Goal: Task Accomplishment & Management: Use online tool/utility

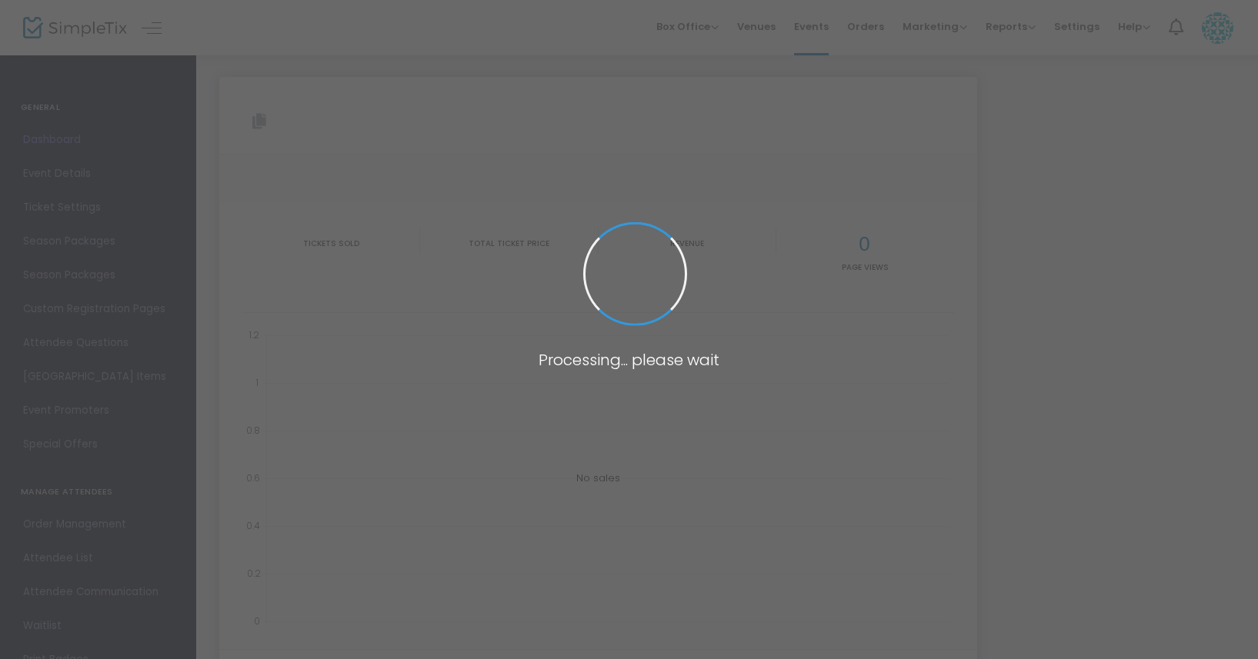
type input "[URL][DOMAIN_NAME]"
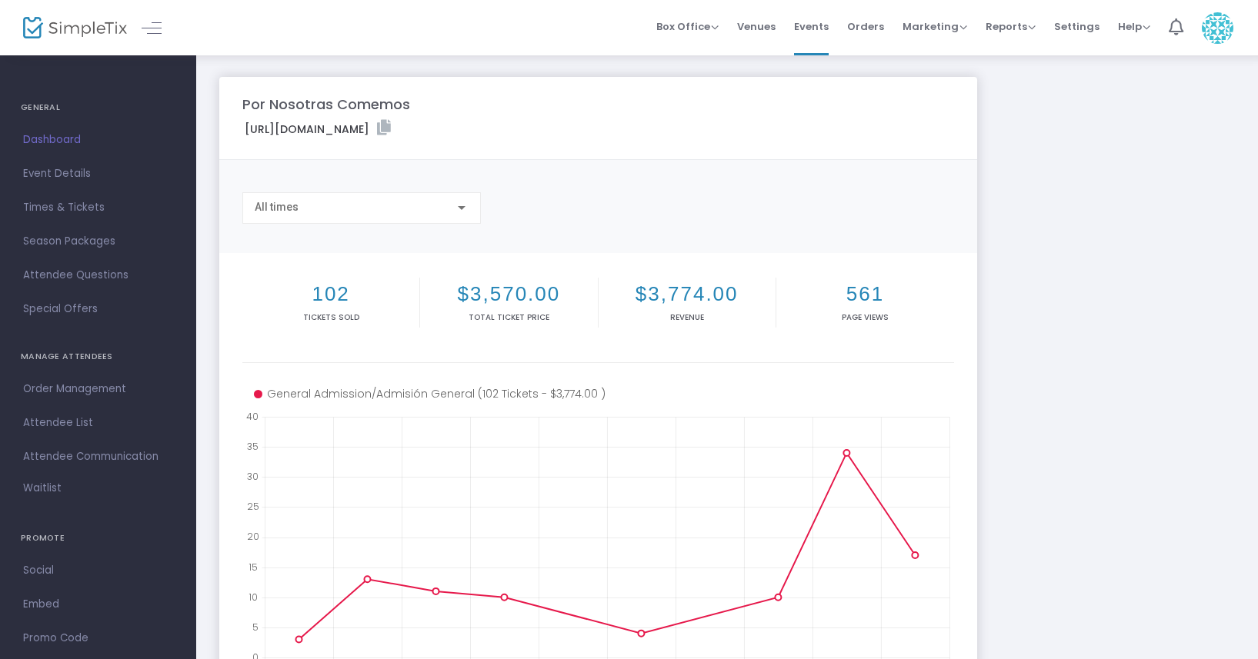
click at [441, 209] on div "All times" at bounding box center [355, 208] width 200 height 12
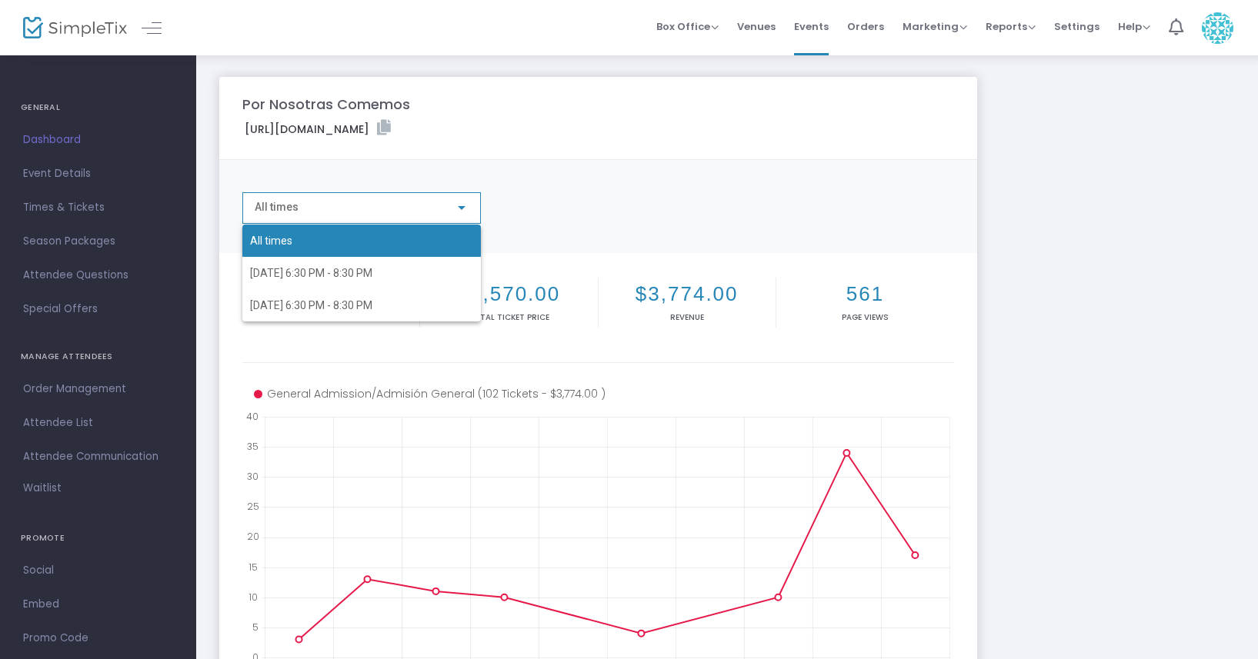
click at [594, 200] on div at bounding box center [629, 329] width 1258 height 659
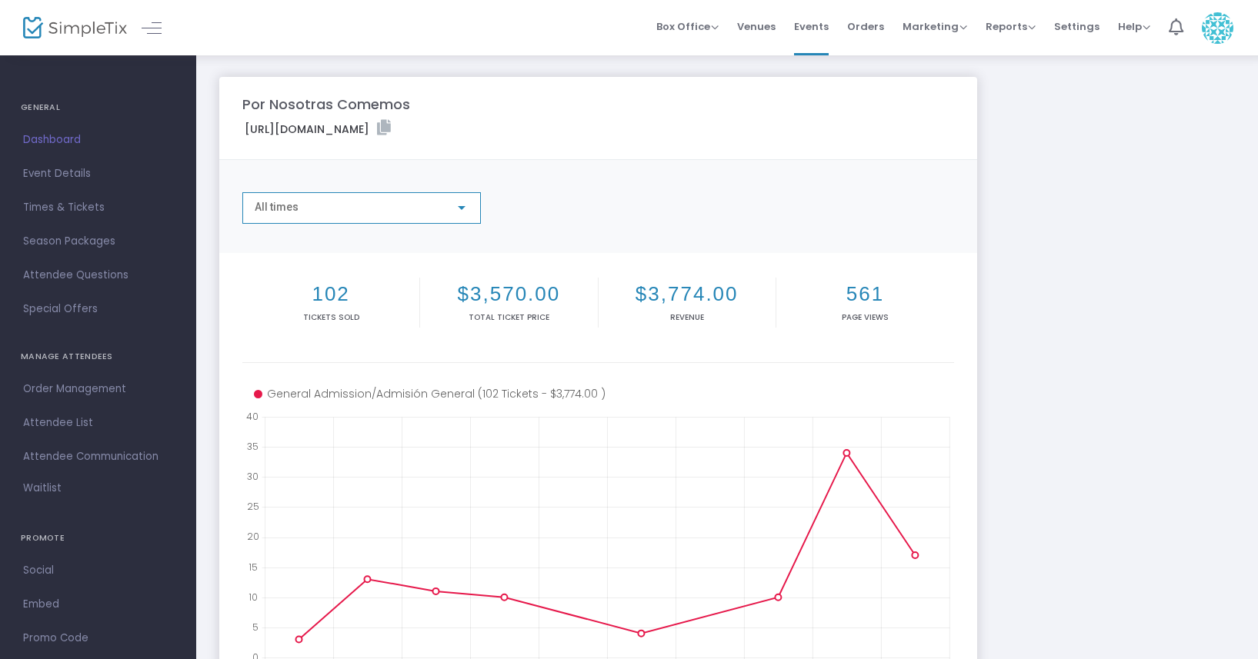
click at [405, 209] on div "All times" at bounding box center [355, 208] width 200 height 12
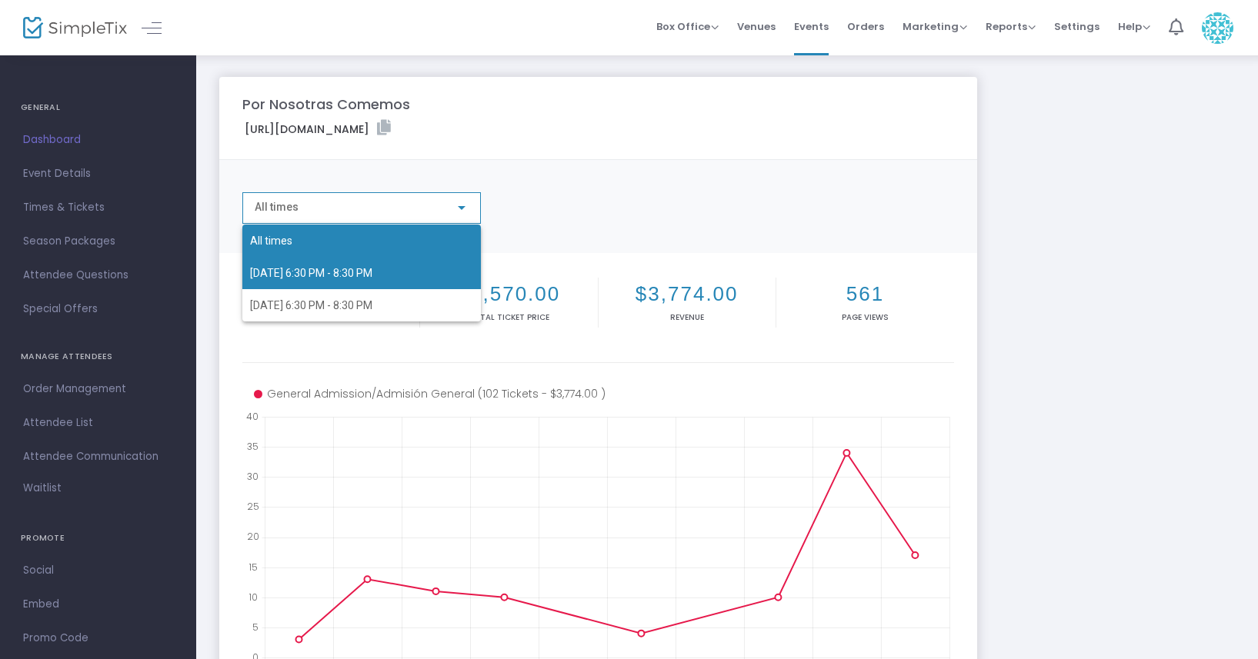
click at [393, 274] on span "[DATE] 6:30 PM - 8:30 PM" at bounding box center [361, 273] width 223 height 32
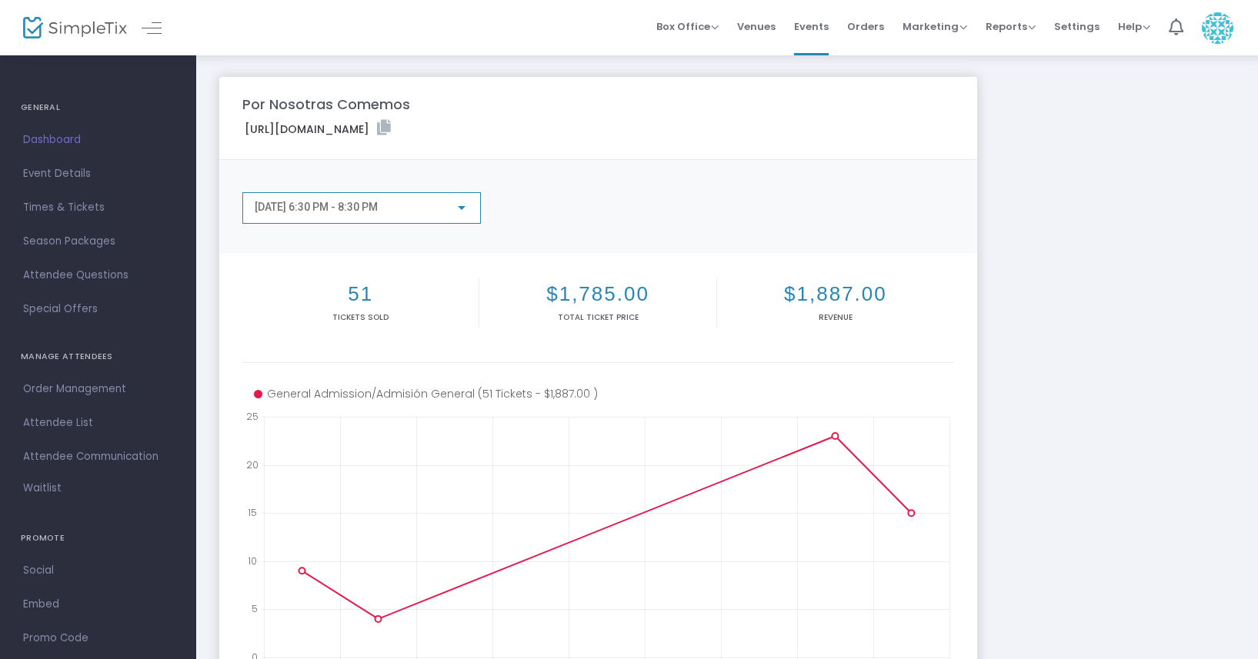
click at [439, 211] on div "[DATE] 6:30 PM - 8:30 PM" at bounding box center [355, 208] width 200 height 12
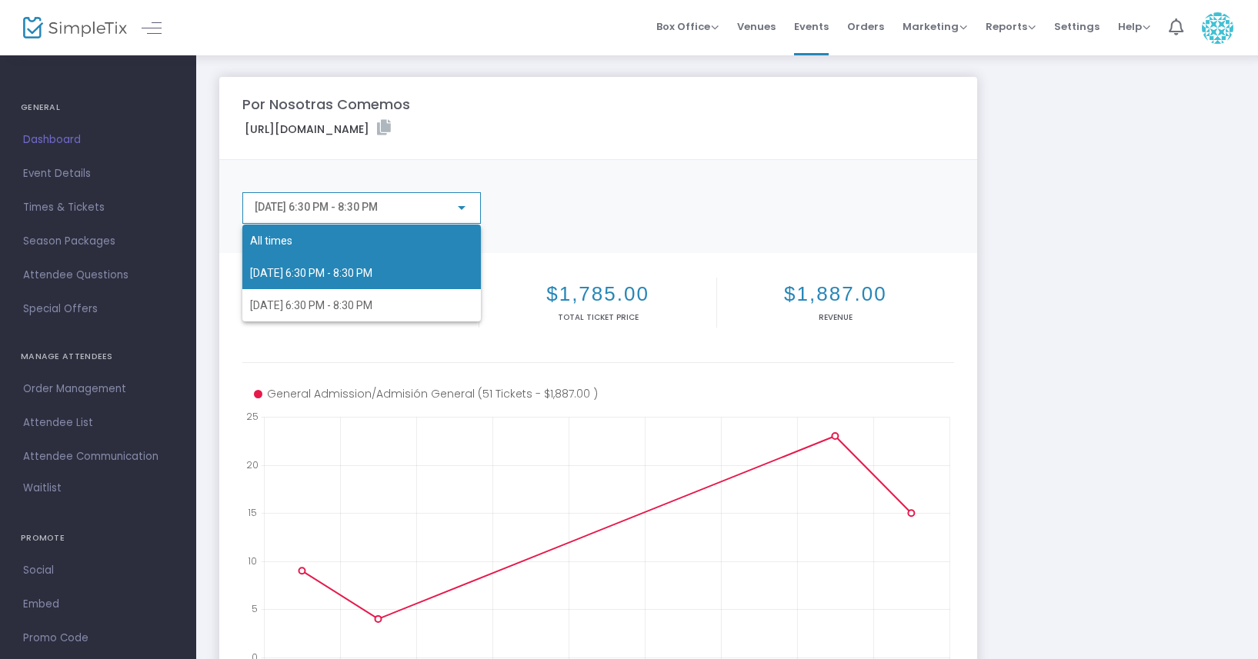
click at [413, 242] on span "All times" at bounding box center [361, 241] width 223 height 32
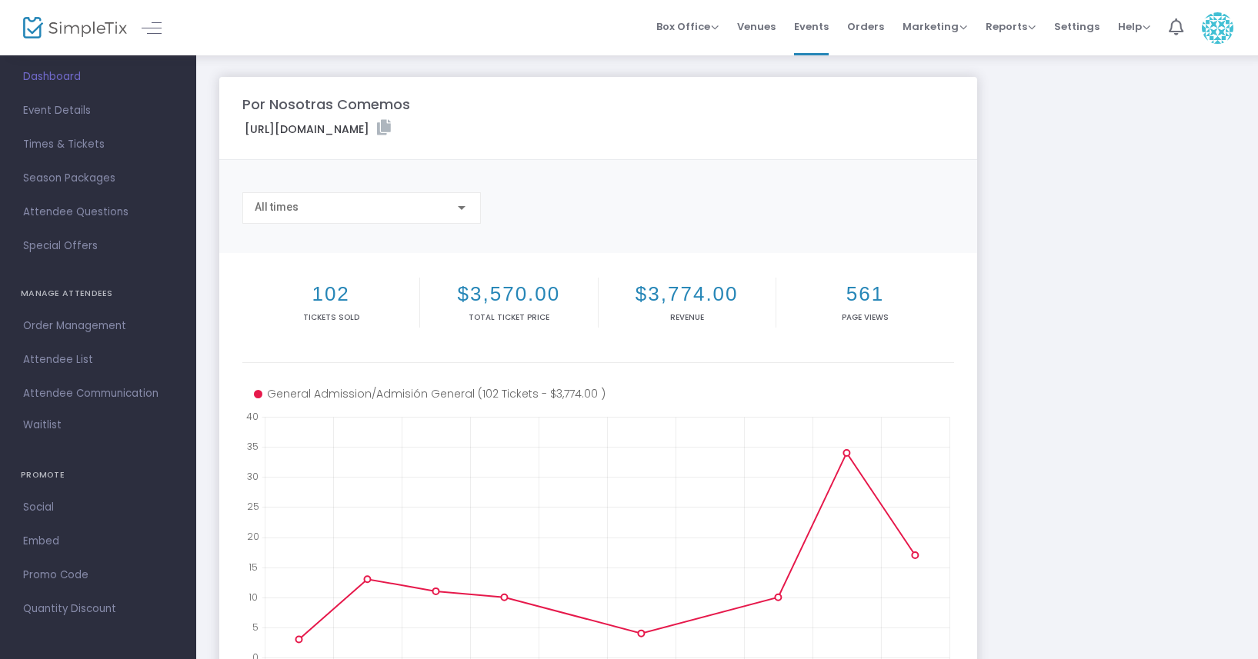
click at [701, 289] on h2 "$3,774.00" at bounding box center [687, 294] width 171 height 24
click at [662, 312] on p "Revenue" at bounding box center [687, 318] width 171 height 12
click at [391, 126] on icon at bounding box center [384, 127] width 14 height 15
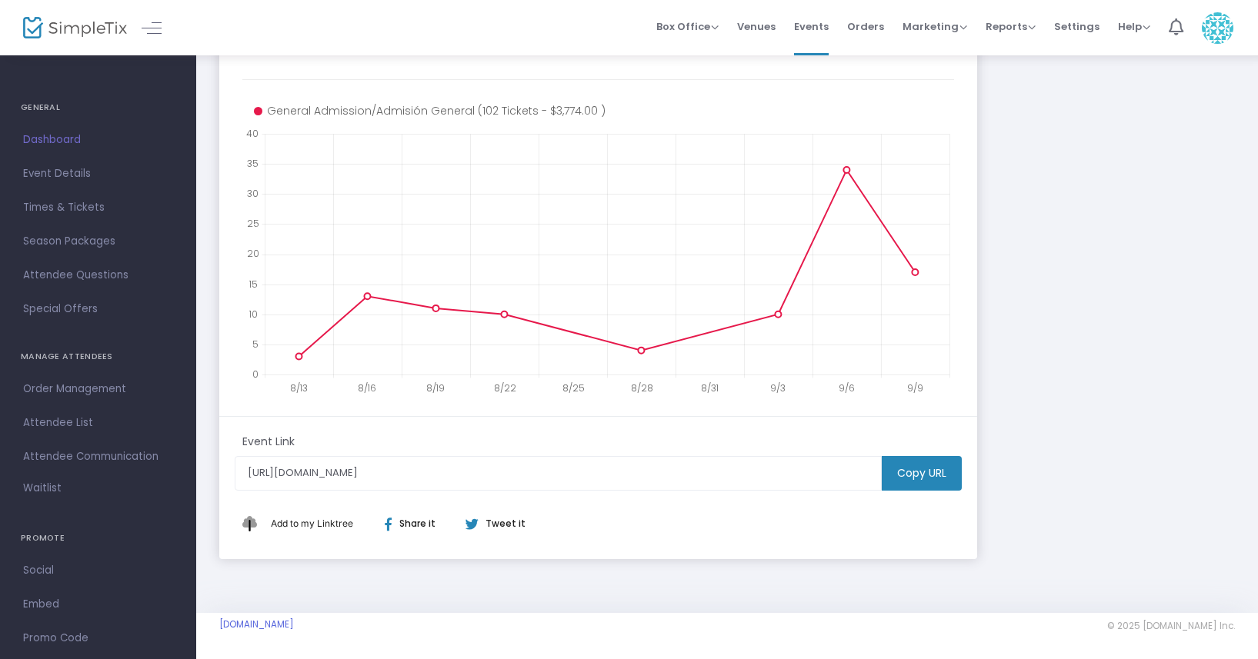
click at [172, 28] on span at bounding box center [159, 27] width 28 height 15
click at [154, 28] on span at bounding box center [152, 28] width 20 height 1
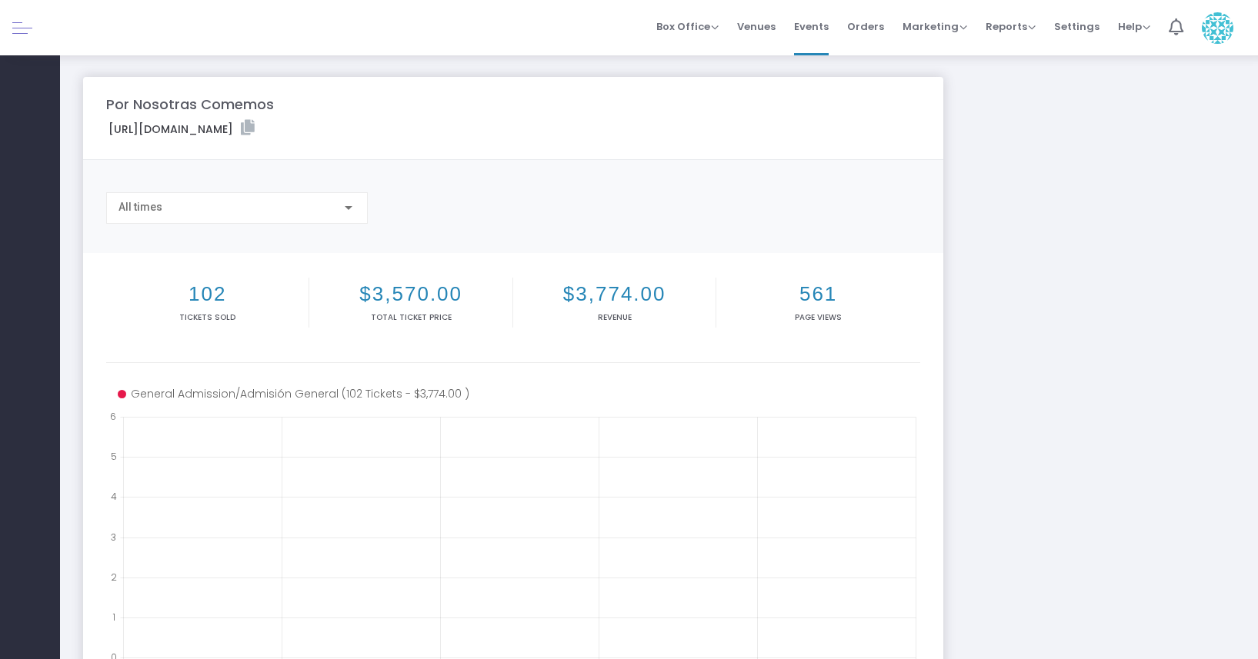
scroll to position [283, 0]
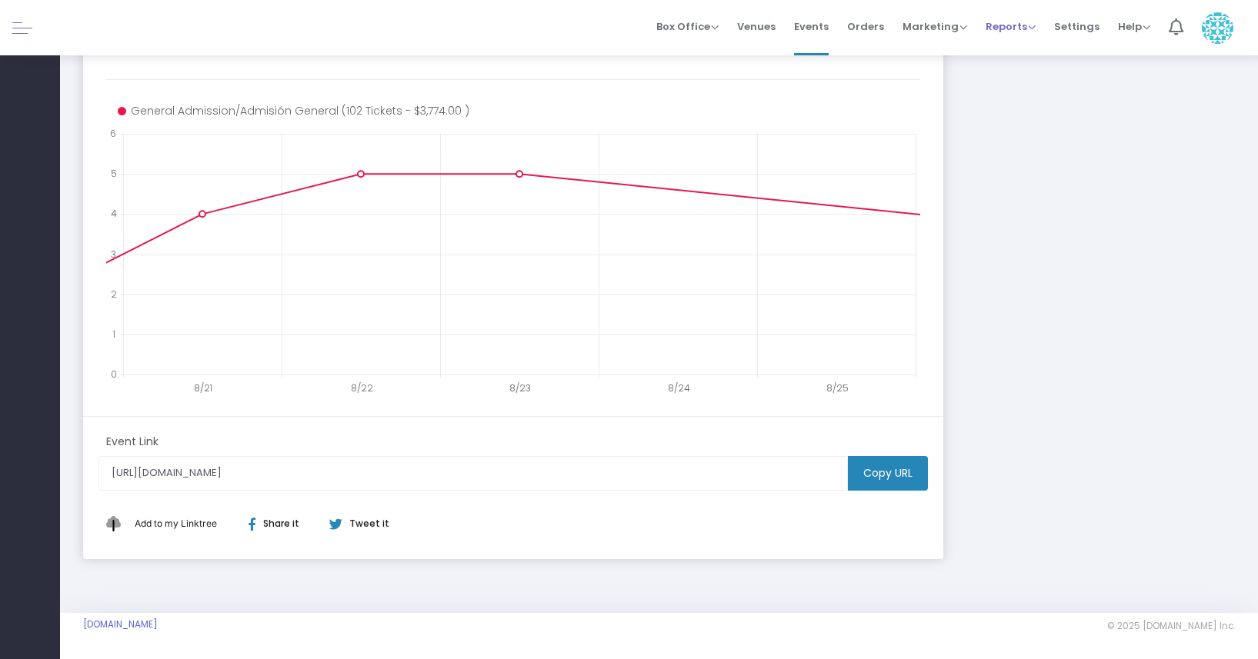
click at [1017, 29] on span "Reports" at bounding box center [1011, 26] width 50 height 15
click at [1023, 90] on li "Sales Reports" at bounding box center [1036, 82] width 100 height 30
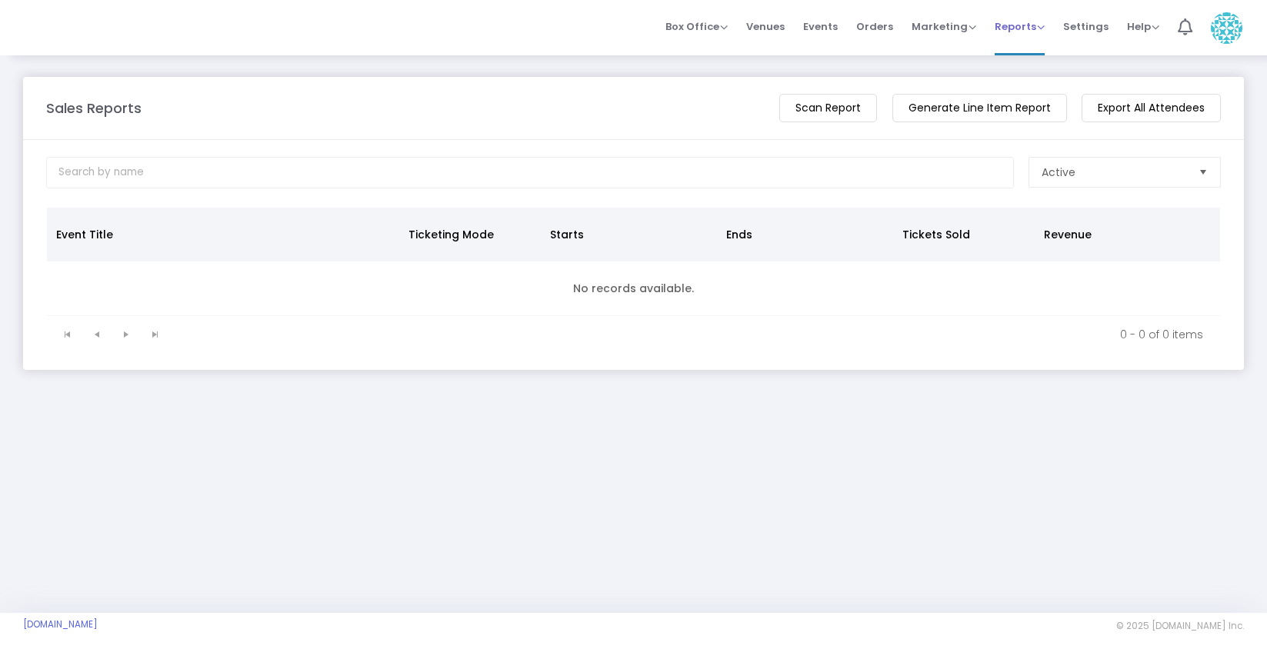
click at [1032, 24] on span "Reports" at bounding box center [1020, 26] width 50 height 15
click at [1030, 105] on li "Download" at bounding box center [1045, 112] width 100 height 30
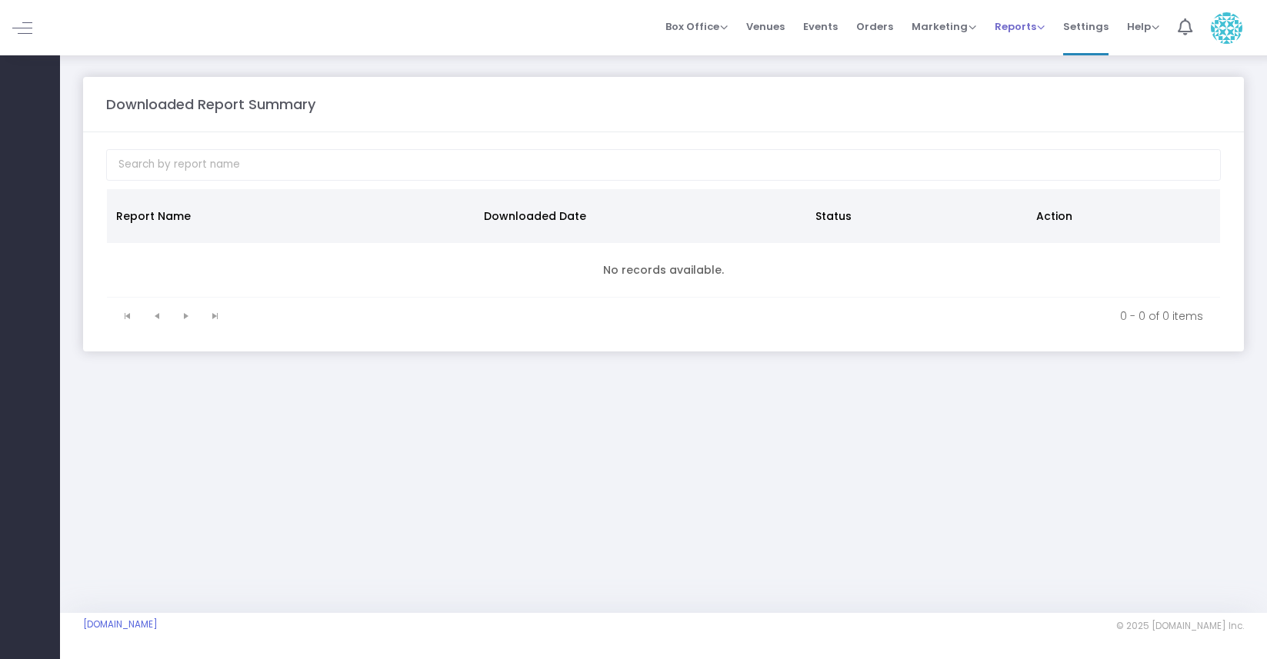
click at [1027, 32] on span "Reports" at bounding box center [1020, 26] width 50 height 15
click at [1031, 84] on li "Sales Reports" at bounding box center [1045, 82] width 100 height 30
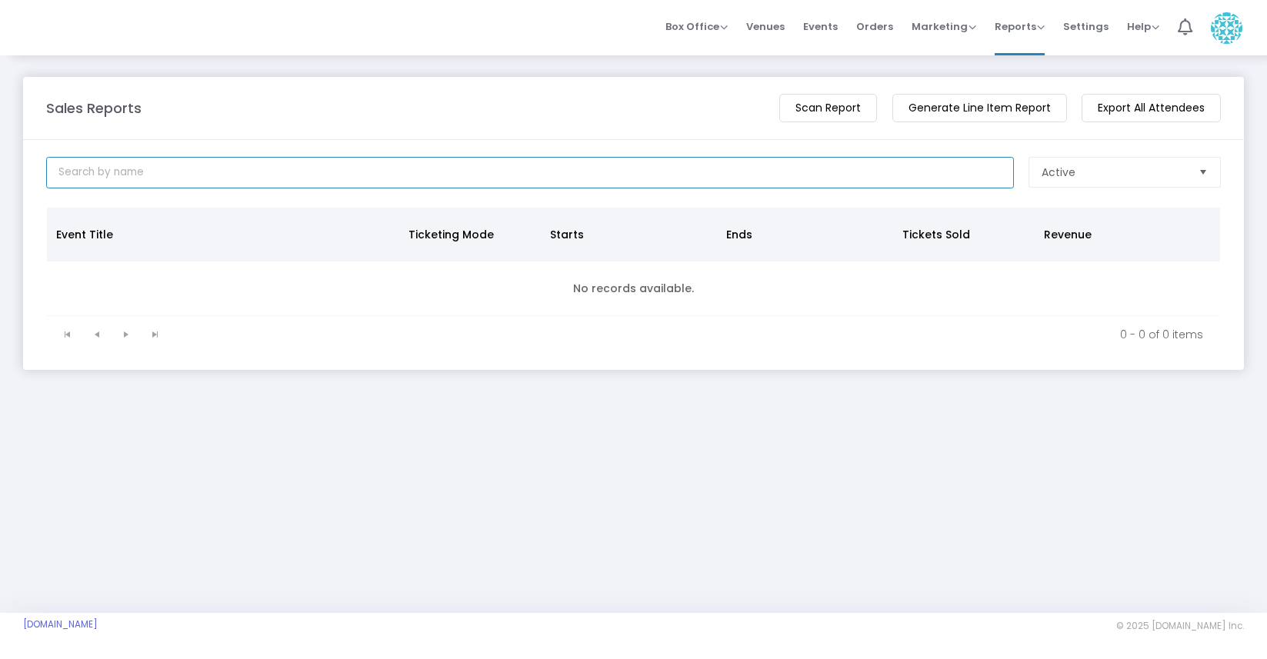
click at [542, 173] on input at bounding box center [530, 173] width 968 height 32
click at [1155, 170] on span "Active" at bounding box center [1114, 172] width 145 height 15
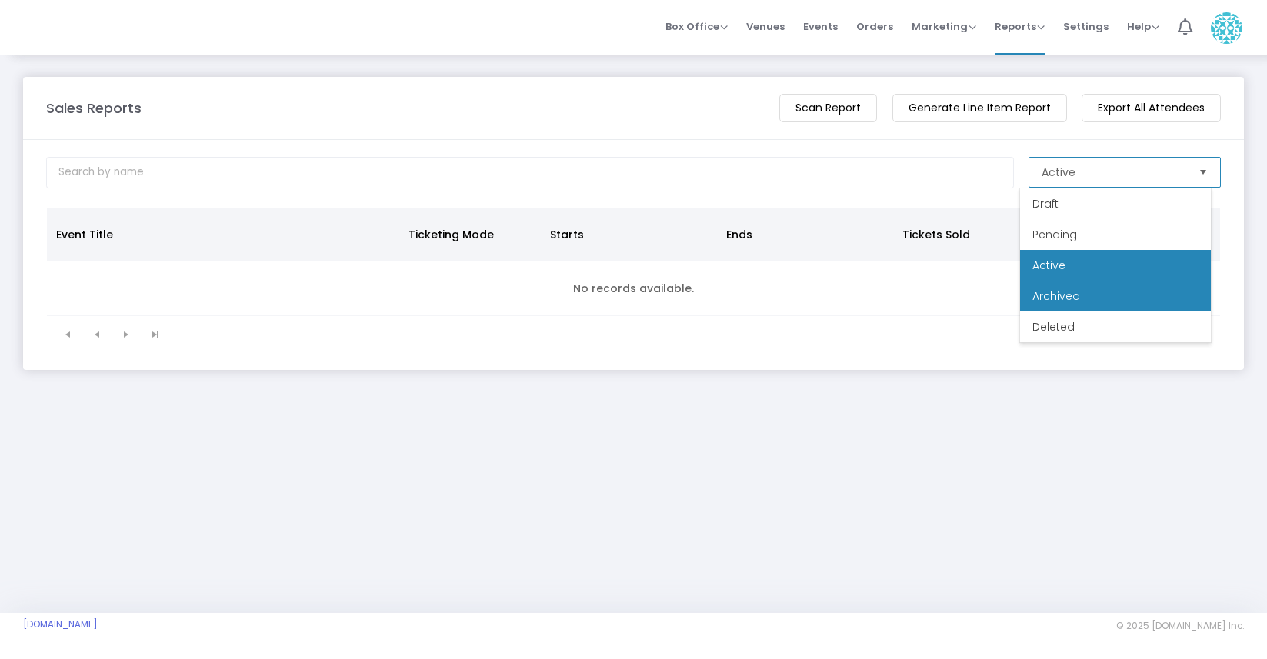
click at [1113, 301] on li "Archived" at bounding box center [1115, 296] width 191 height 31
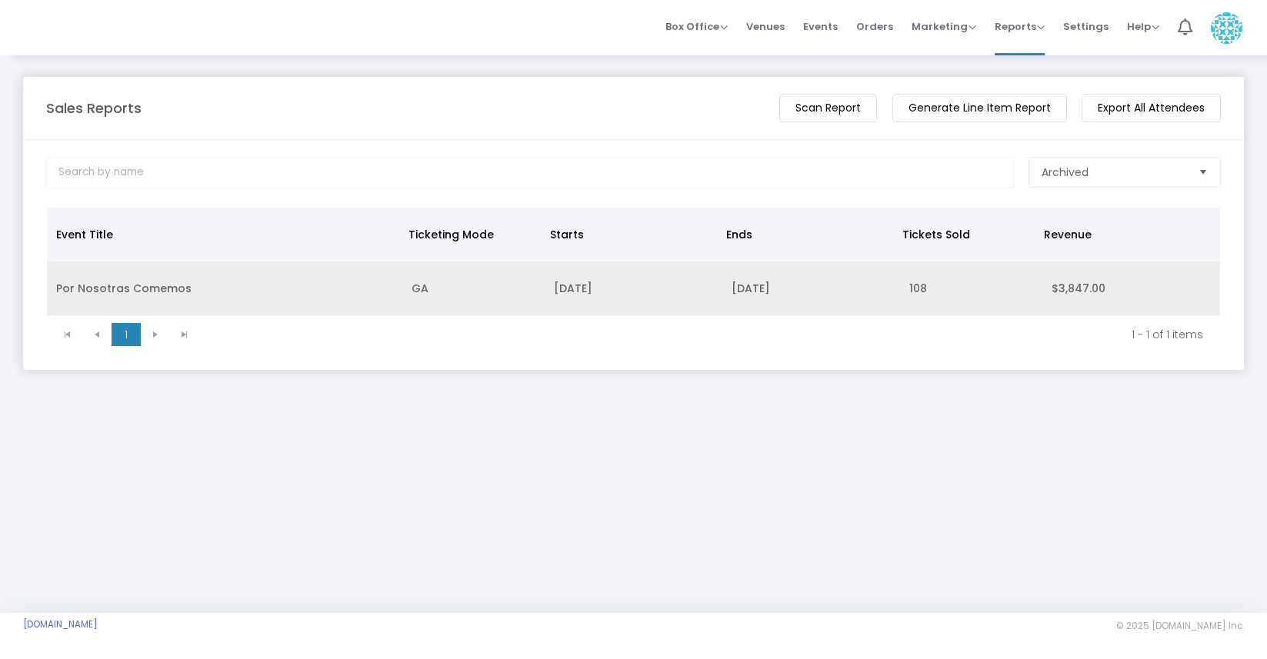
click at [986, 306] on td "108" at bounding box center [971, 289] width 142 height 55
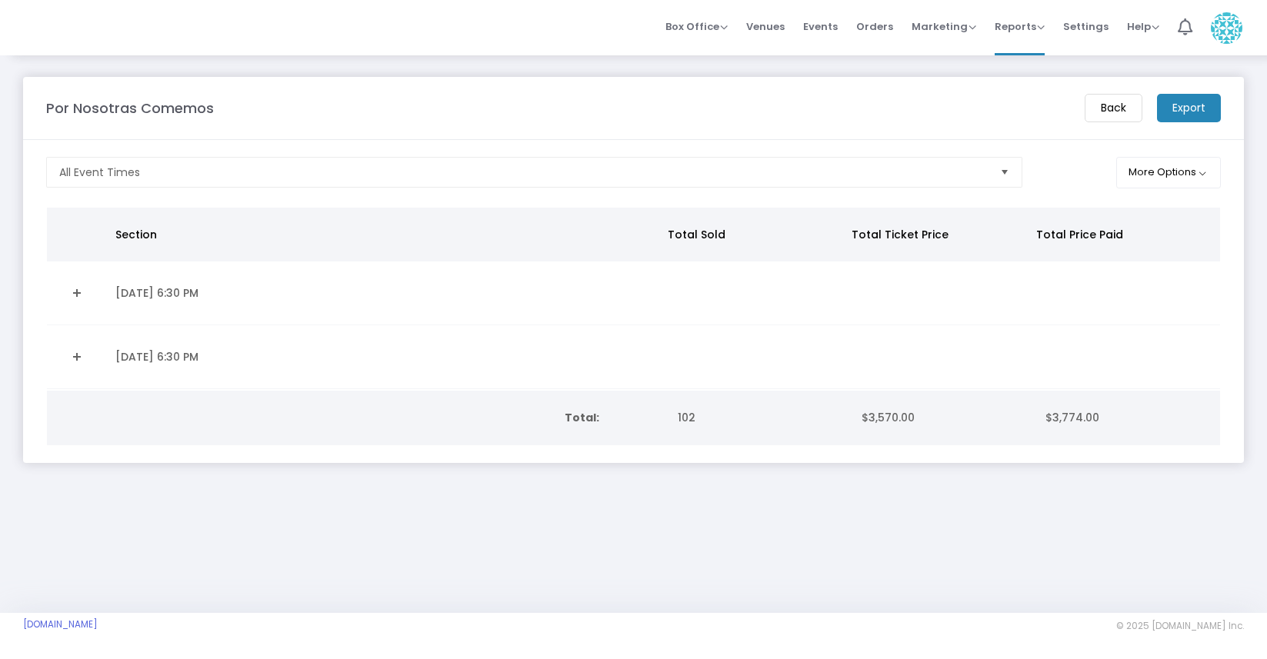
click at [879, 422] on span "$3,570.00" at bounding box center [888, 417] width 53 height 15
click at [1079, 422] on span "$3,774.00" at bounding box center [1073, 417] width 54 height 15
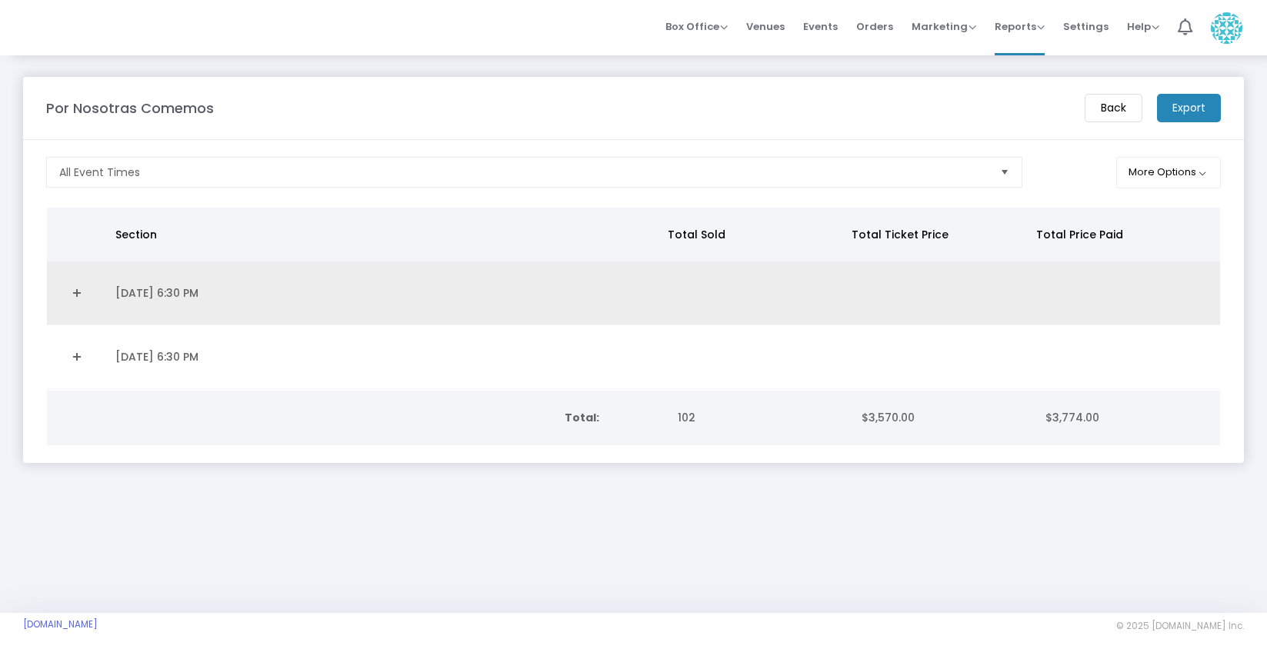
click at [165, 297] on td "[DATE] 6:30 PM" at bounding box center [384, 294] width 557 height 64
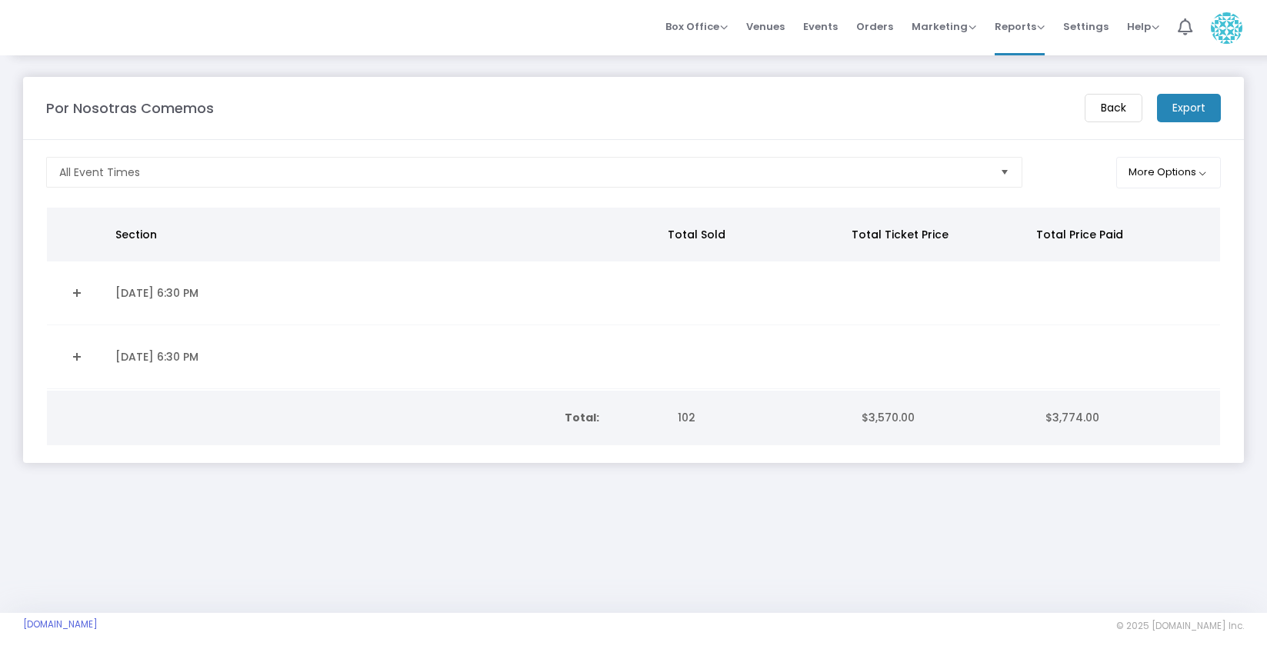
click at [80, 291] on link "Expand Details" at bounding box center [76, 293] width 41 height 25
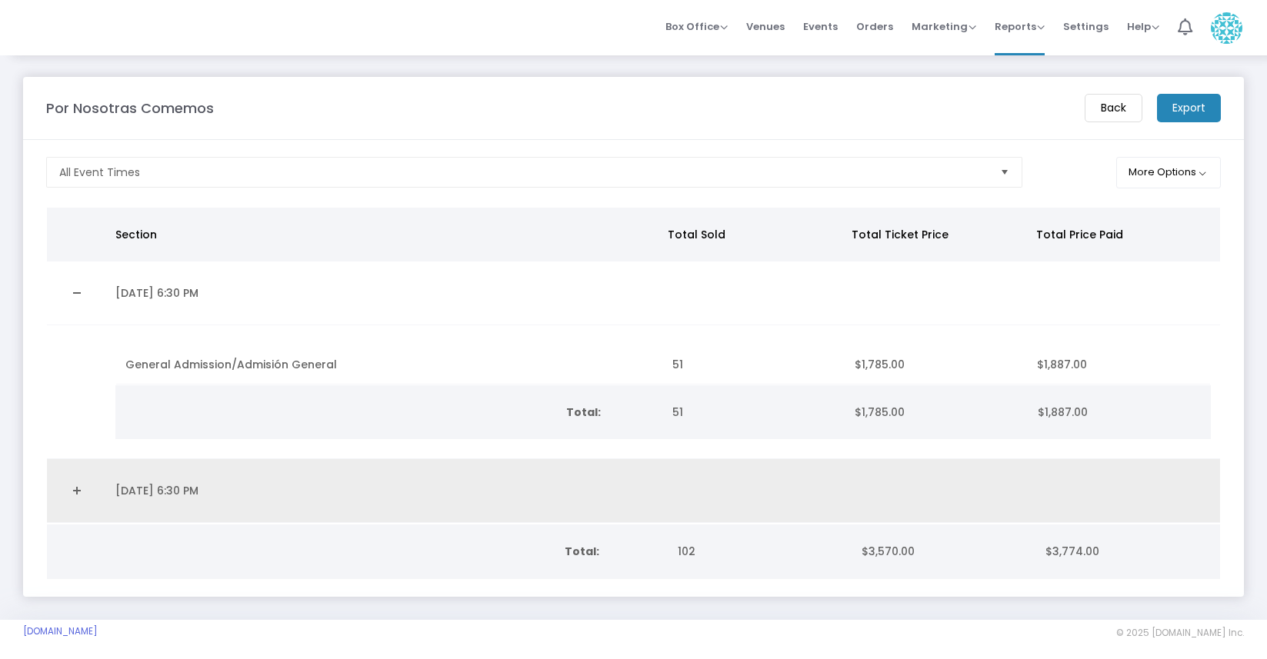
click at [73, 489] on link "Expand Details" at bounding box center [76, 491] width 41 height 25
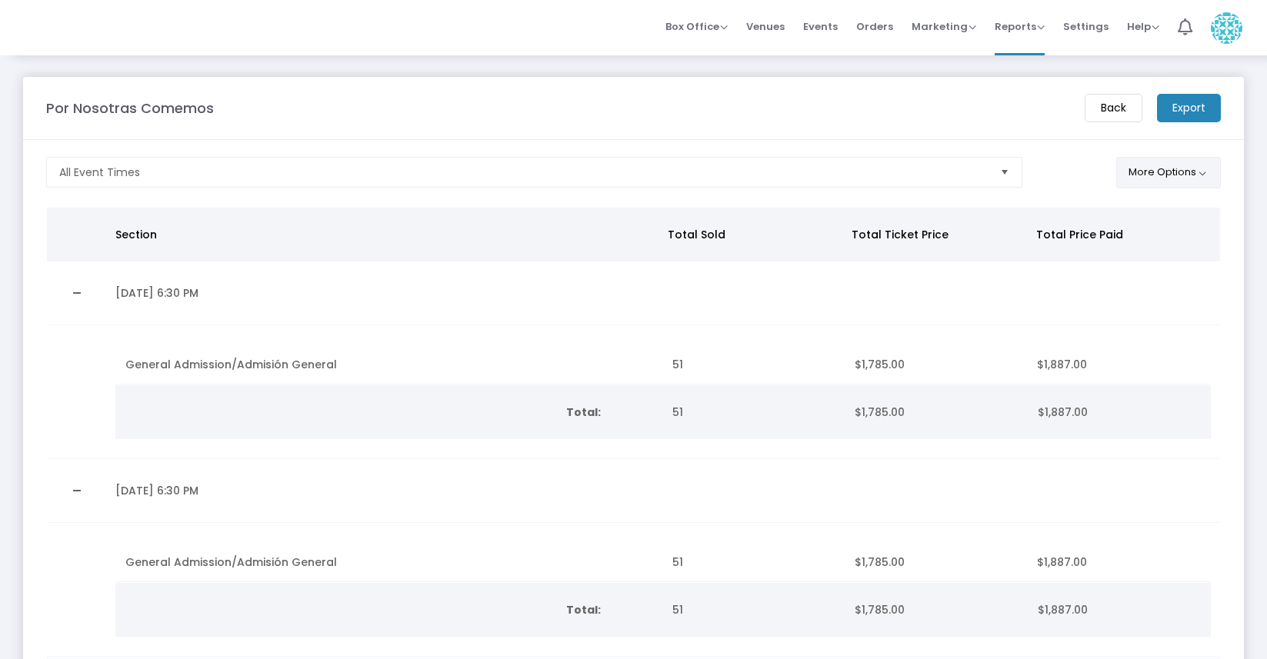
click at [1133, 172] on button "More Options" at bounding box center [1168, 173] width 105 height 32
click at [1004, 283] on span "ON OFF" at bounding box center [1002, 282] width 46 height 22
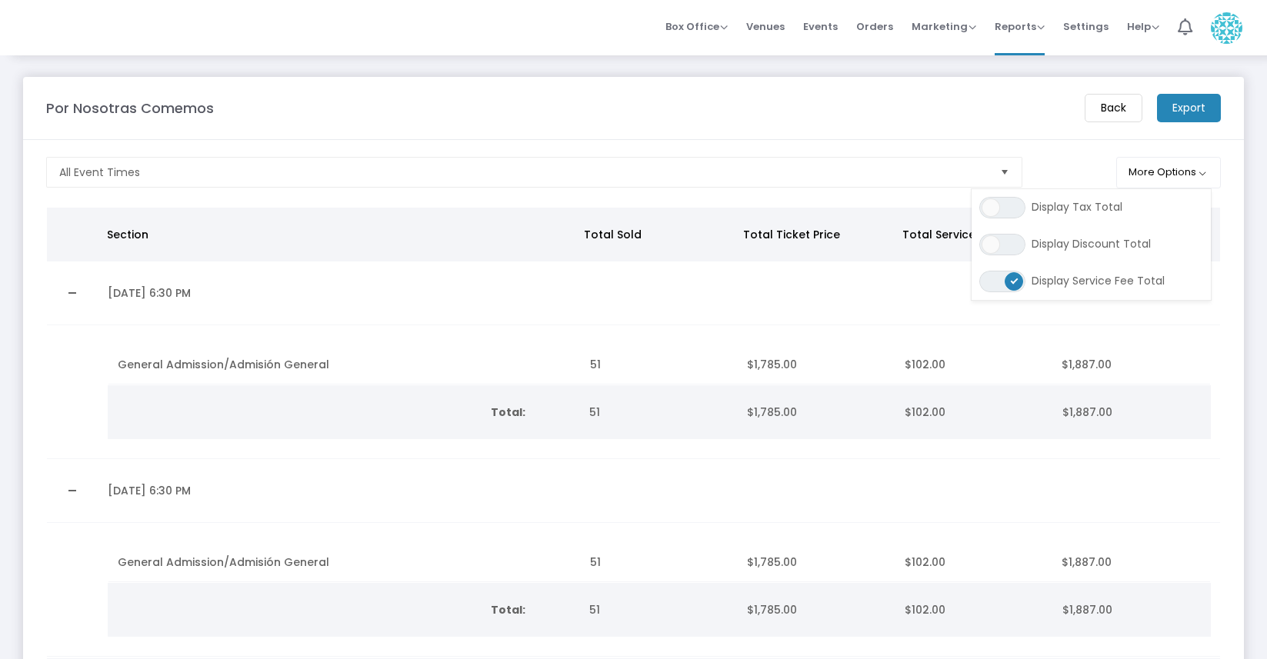
click at [1065, 125] on m-panel-header "Por Nosotras Comemos Back Export" at bounding box center [633, 108] width 1221 height 63
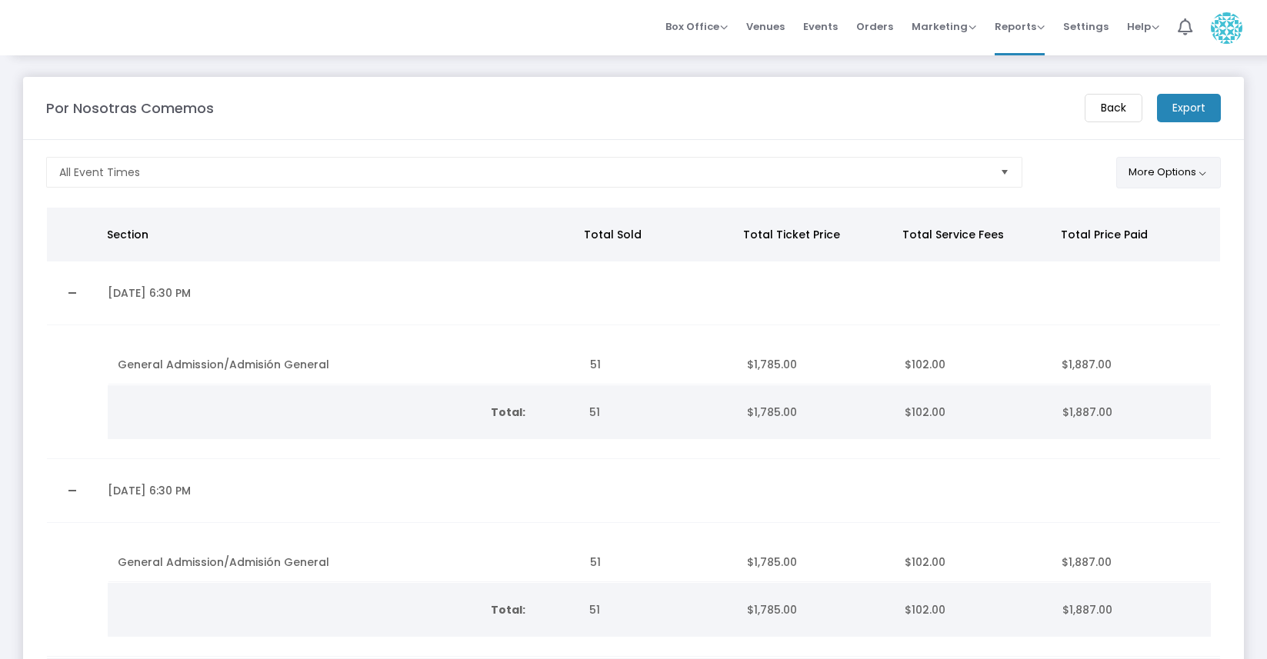
click at [1155, 177] on button "More Options" at bounding box center [1168, 173] width 105 height 32
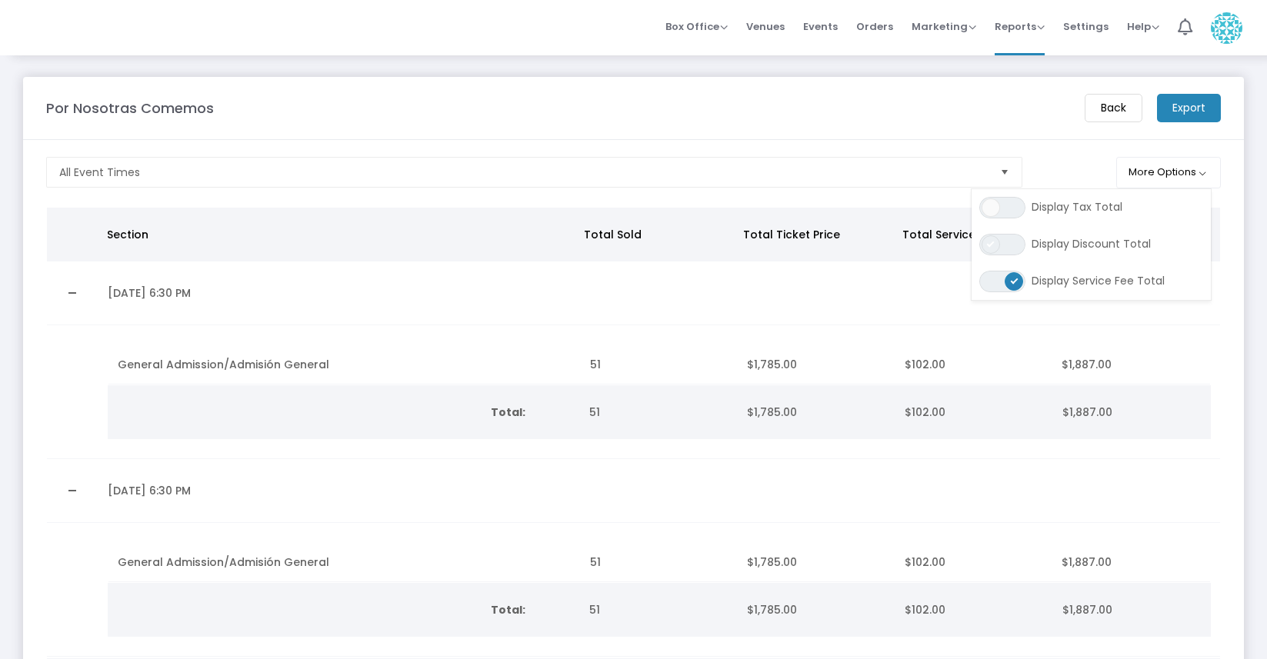
click at [994, 244] on span at bounding box center [991, 244] width 18 height 18
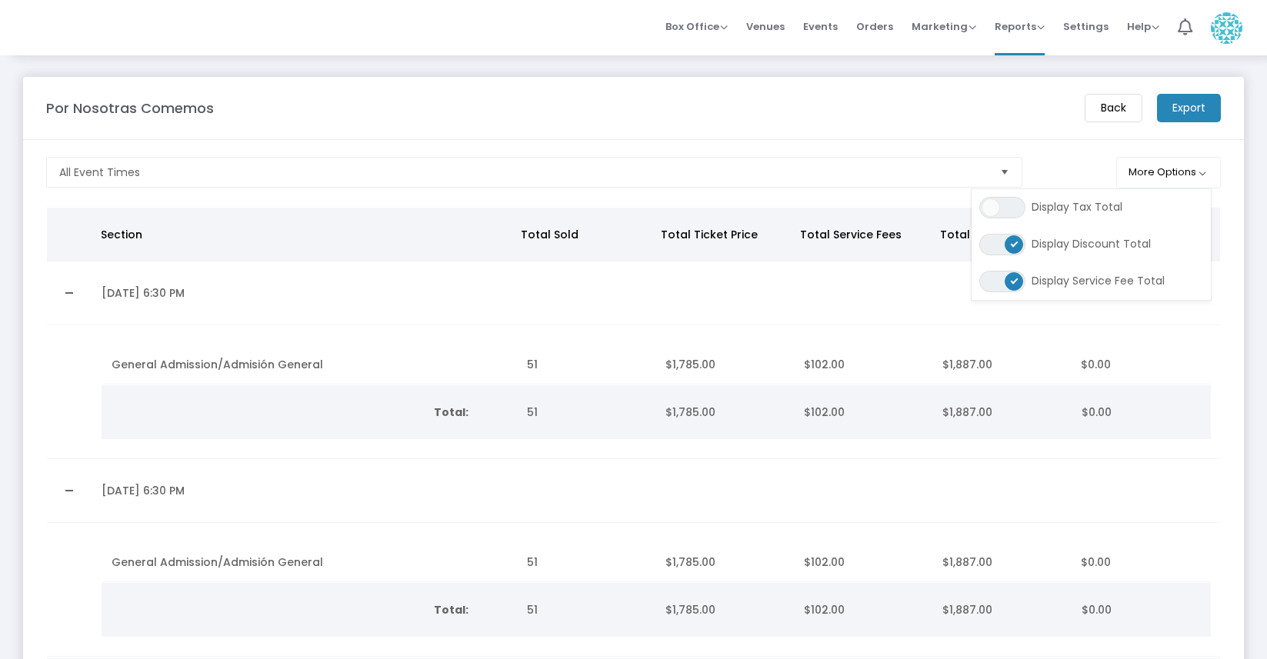
click at [994, 244] on span "ON OFF" at bounding box center [1002, 245] width 46 height 22
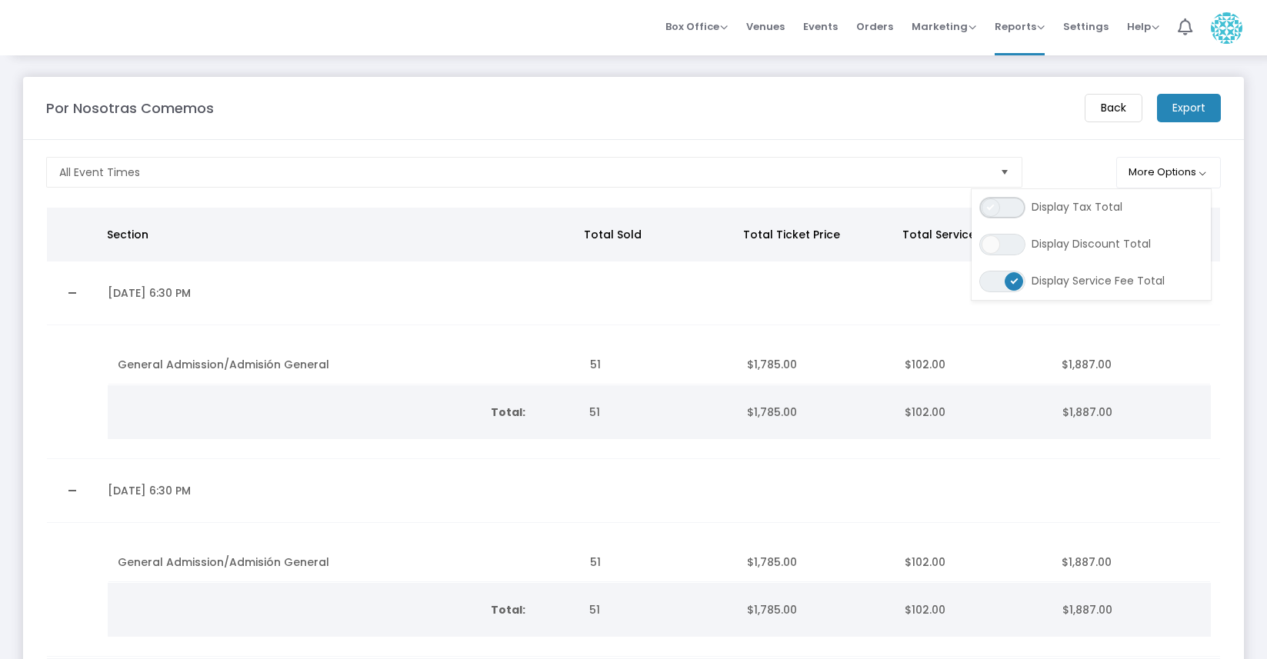
click at [1010, 208] on span "ON OFF" at bounding box center [1002, 208] width 46 height 22
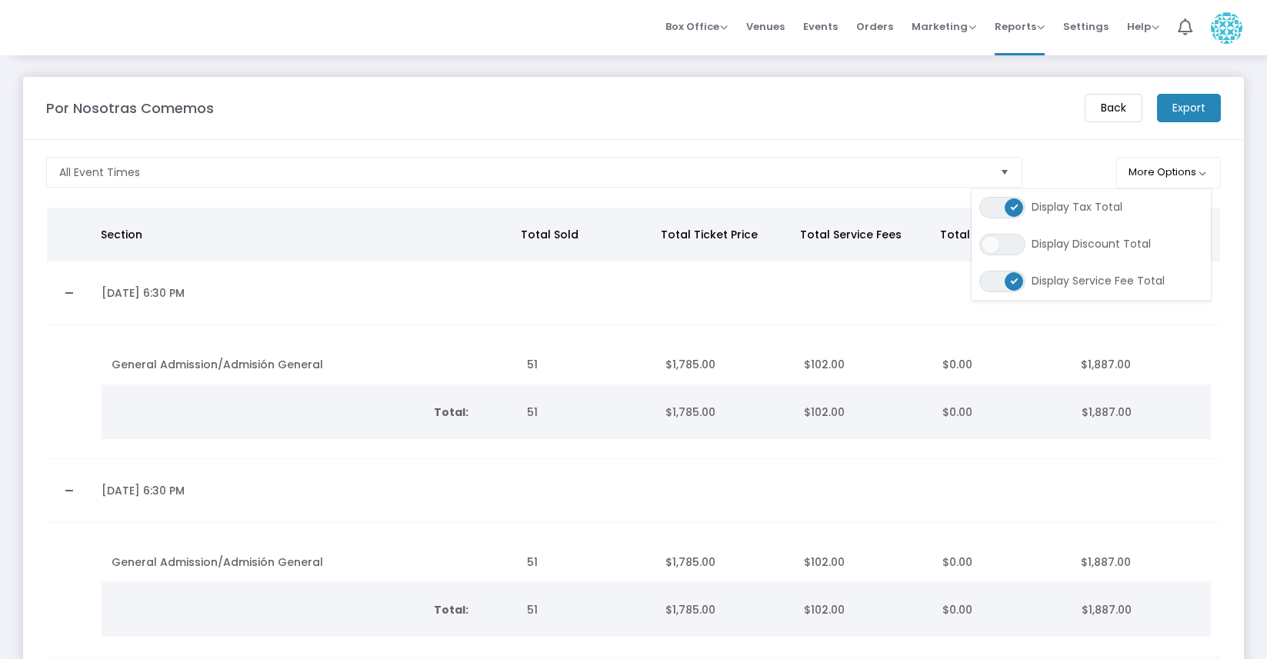
click at [1013, 112] on div "Por Nosotras Comemos" at bounding box center [557, 108] width 1039 height 21
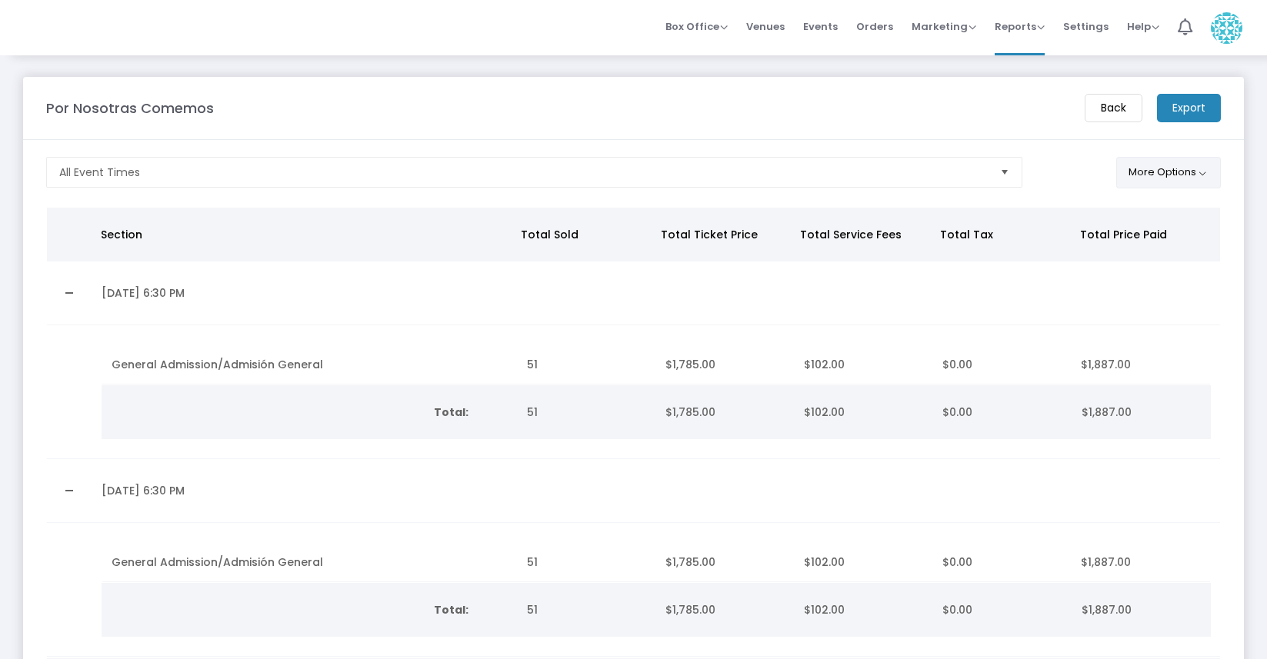
click at [1185, 175] on button "More Options" at bounding box center [1168, 173] width 105 height 32
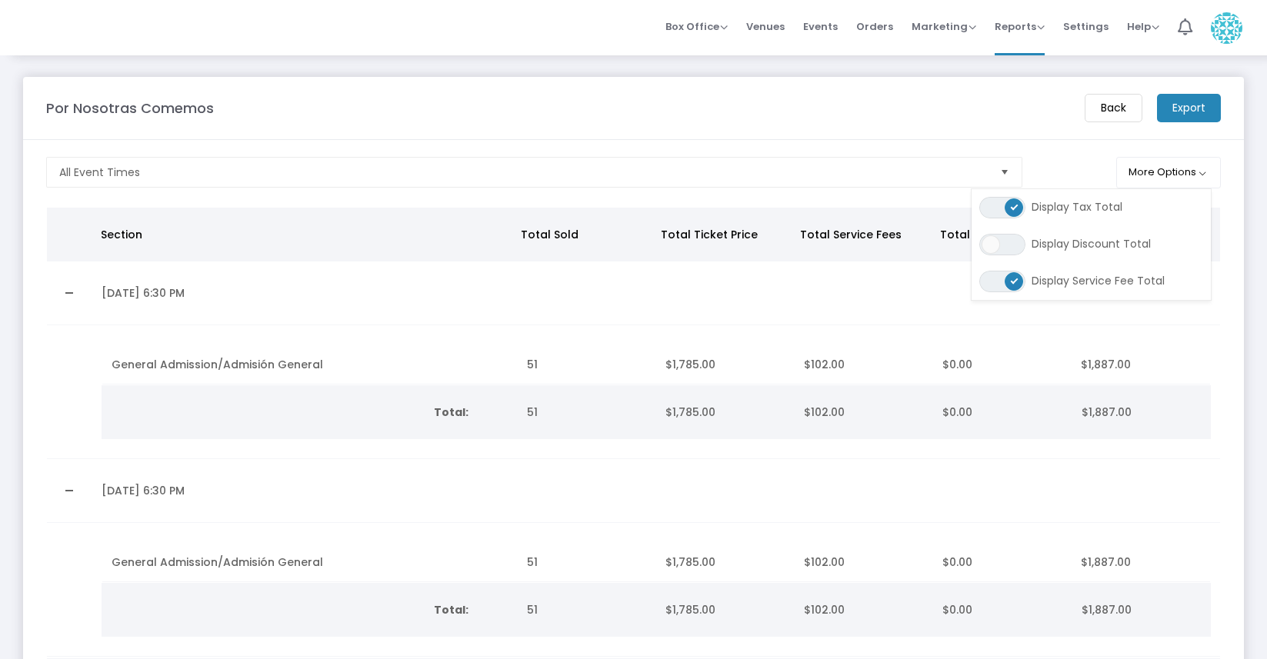
click at [991, 201] on span "ON OFF" at bounding box center [1002, 208] width 46 height 22
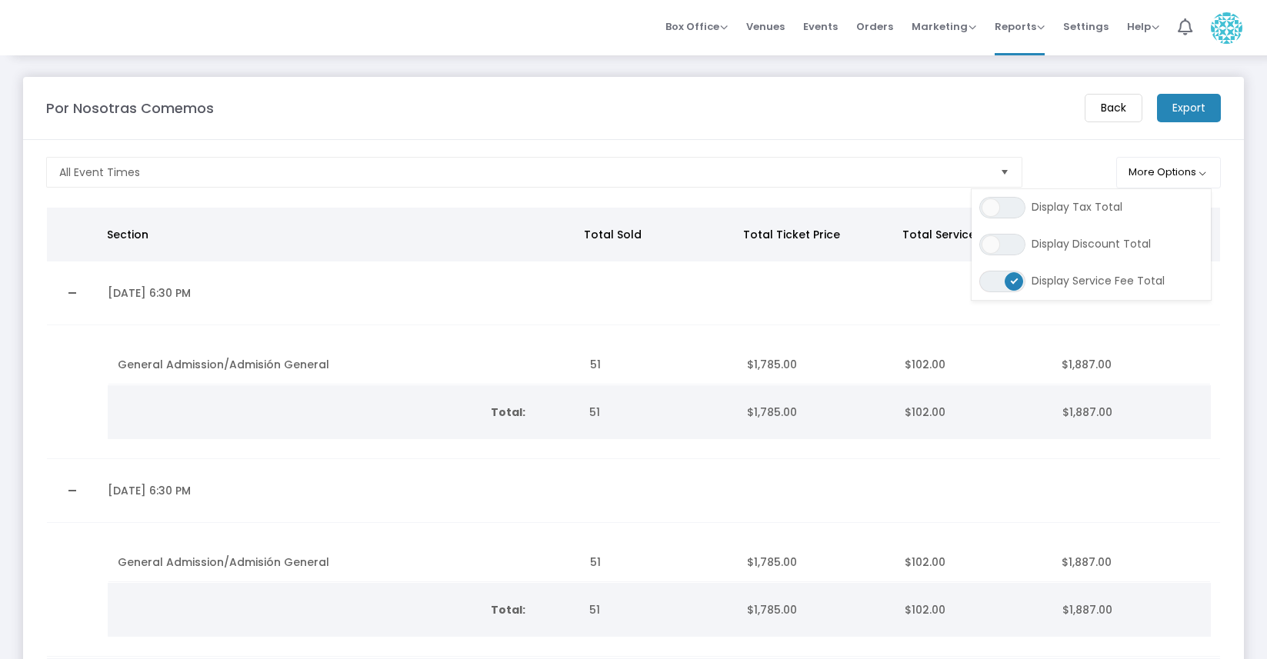
click at [996, 285] on span "ON OFF" at bounding box center [1002, 282] width 46 height 22
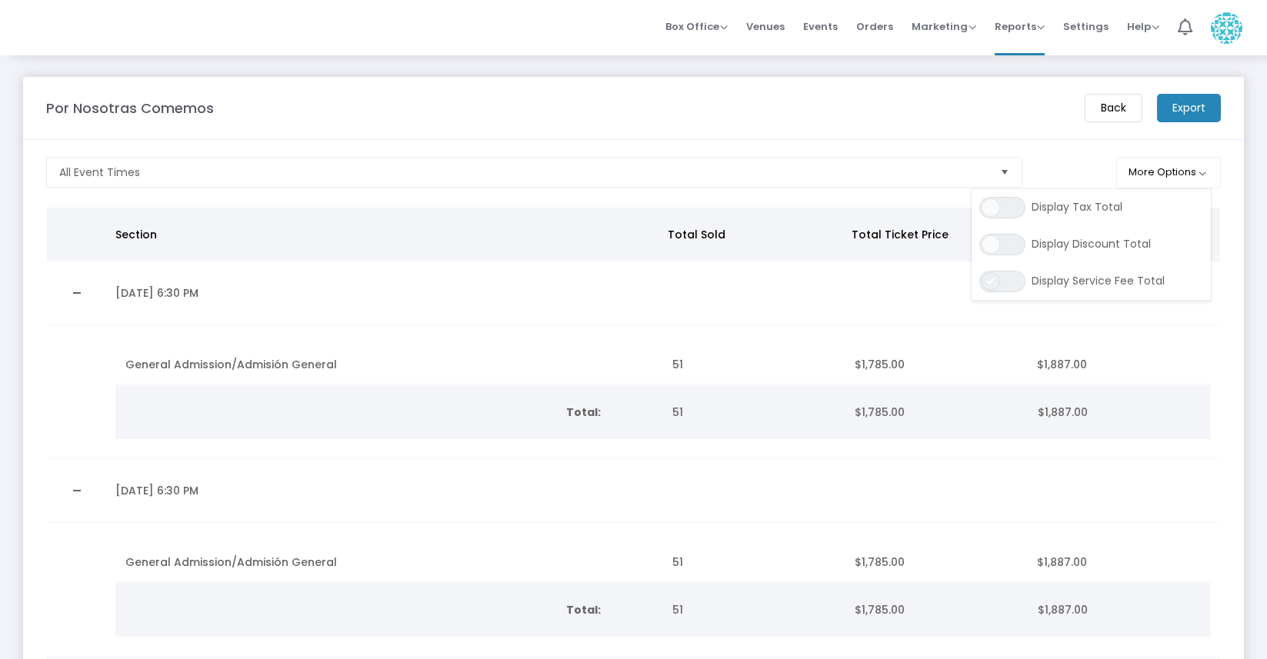
click at [996, 284] on span at bounding box center [991, 281] width 18 height 18
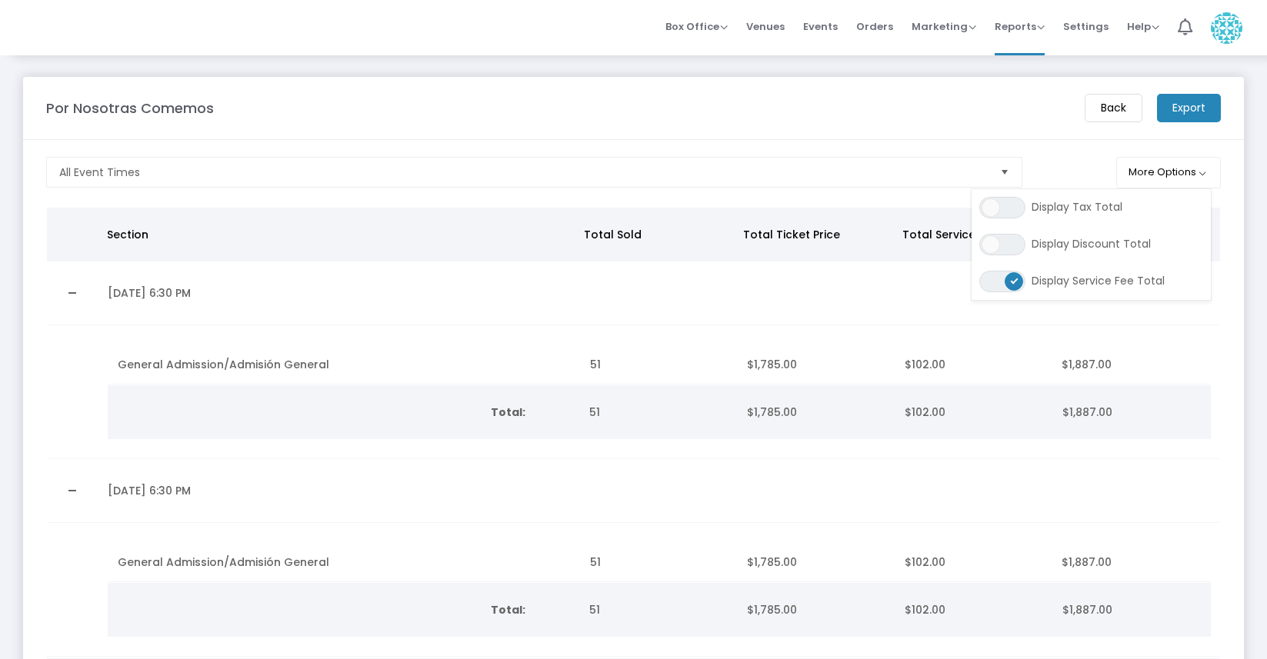
click at [897, 118] on div "Por Nosotras Comemos Back Export" at bounding box center [633, 108] width 1190 height 28
click at [1177, 115] on m-button "Export" at bounding box center [1189, 108] width 64 height 28
